Goal: Information Seeking & Learning: Learn about a topic

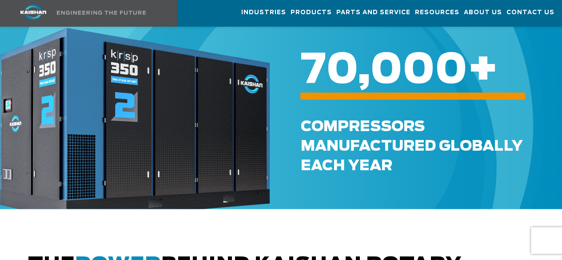
scroll to position [534, 0]
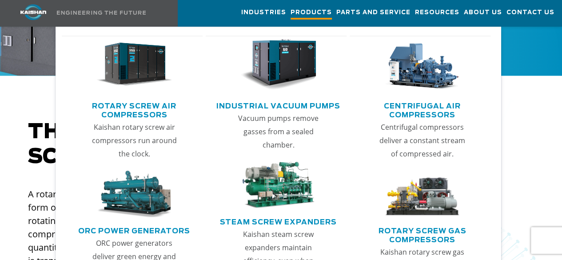
click at [291, 6] on link "Products" at bounding box center [311, 13] width 41 height 26
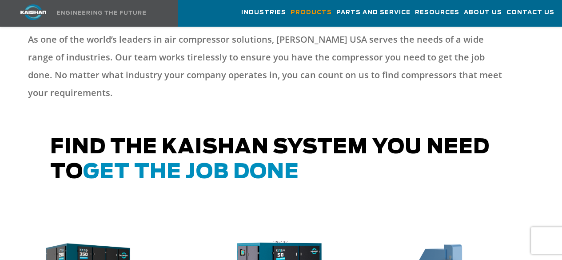
scroll to position [489, 0]
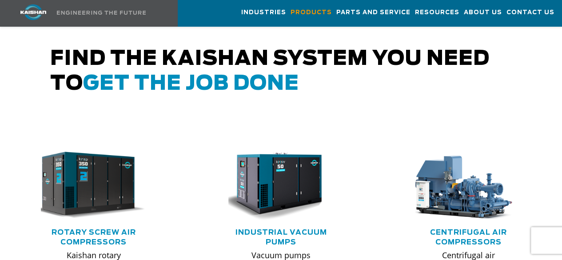
click at [97, 181] on img at bounding box center [87, 185] width 116 height 78
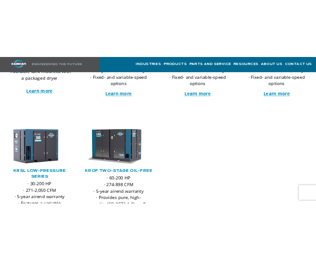
scroll to position [369, 0]
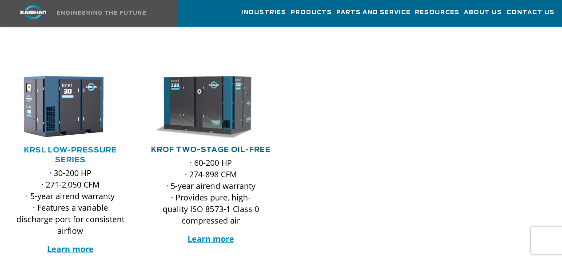
click at [218, 146] on link "KROF TWO-STAGE OIL-FREE" at bounding box center [211, 149] width 120 height 7
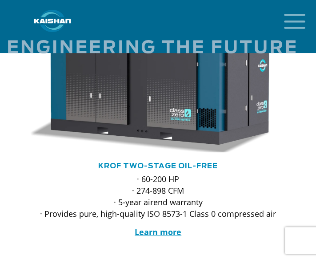
scroll to position [1747, 0]
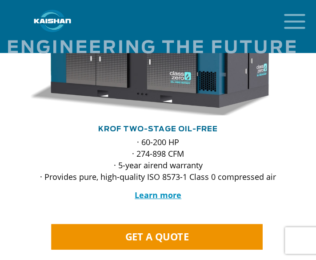
click at [171, 125] on link "KROF TWO-STAGE OIL-FREE" at bounding box center [158, 128] width 120 height 7
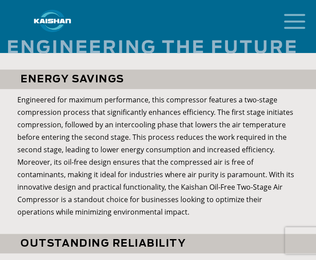
scroll to position [1067, 0]
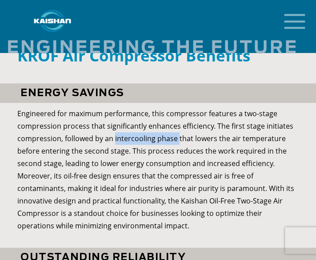
drag, startPoint x: 113, startPoint y: 114, endPoint x: 177, endPoint y: 117, distance: 63.6
click at [177, 117] on p "Engineered for maximum performance, this compressor features a two-stage compre…" at bounding box center [158, 169] width 282 height 124
copy p "intercooling phase"
click at [185, 129] on p "Engineered for maximum performance, this compressor features a two-stage compre…" at bounding box center [158, 169] width 282 height 124
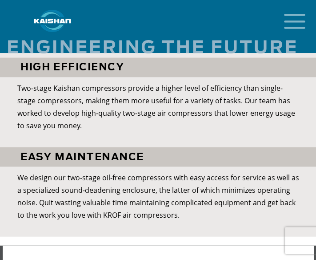
scroll to position [1378, 0]
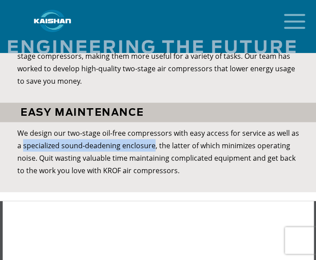
drag, startPoint x: 24, startPoint y: 120, endPoint x: 152, endPoint y: 125, distance: 128.6
click at [152, 126] on p "We design our two-stage oil-free compressors with easy access for service as we…" at bounding box center [158, 151] width 282 height 50
copy p "specialized sound-deadening enclosure"
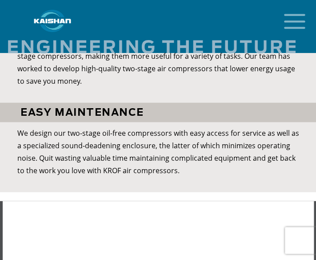
click at [158, 143] on p "We design our two-stage oil-free compressors with easy access for service as we…" at bounding box center [158, 151] width 282 height 50
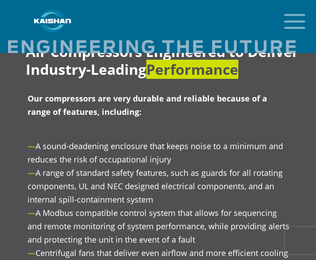
scroll to position [1956, 0]
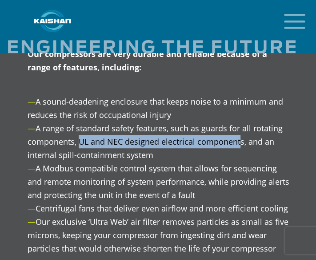
drag, startPoint x: 78, startPoint y: 117, endPoint x: 239, endPoint y: 119, distance: 160.5
click at [239, 119] on p "— A sound-deadening enclosure that keeps noise to a minimum and reduces the ris…" at bounding box center [160, 175] width 264 height 160
copy p "UL and NEC designed electrical component"
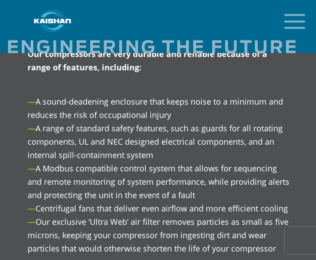
click at [201, 170] on p "— A sound-deadening enclosure that keeps noise to a minimum and reduces the ris…" at bounding box center [160, 175] width 264 height 160
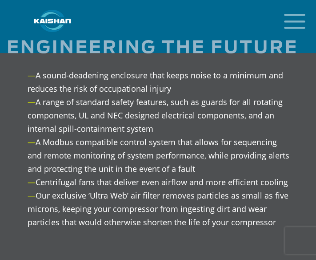
scroll to position [2001, 0]
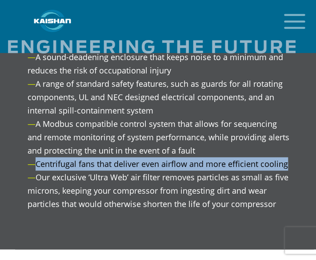
drag, startPoint x: 37, startPoint y: 141, endPoint x: 290, endPoint y: 143, distance: 253.0
click at [290, 143] on p "— A sound-deadening enclosure that keeps noise to a minimum and reduces the ris…" at bounding box center [160, 130] width 264 height 160
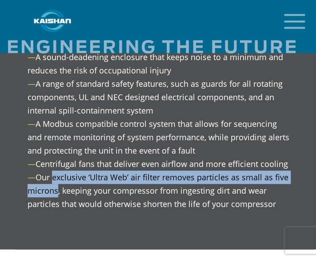
drag, startPoint x: 53, startPoint y: 151, endPoint x: 56, endPoint y: 161, distance: 10.0
click at [56, 161] on p "— A sound-deadening enclosure that keeps noise to a minimum and reduces the ris…" at bounding box center [160, 130] width 264 height 160
copy p "exclusive ‘Ultra Web’ air filter removes particles as small as five microns"
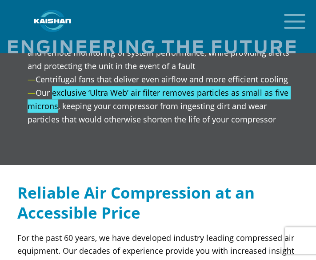
scroll to position [2178, 0]
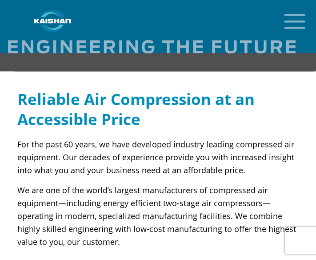
click at [155, 138] on p "For the past 60 years, we have developed industry leading compressed air equipm…" at bounding box center [158, 157] width 282 height 39
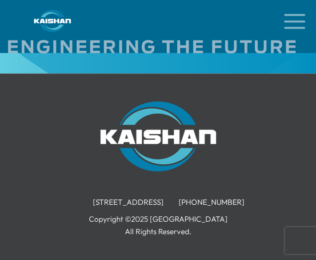
scroll to position [2765, 0]
